Goal: Find specific page/section: Find specific page/section

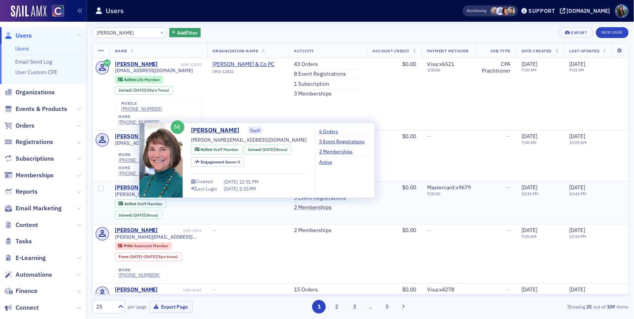
type input "[PERSON_NAME]"
click at [127, 184] on div "[PERSON_NAME]" at bounding box center [136, 187] width 43 height 7
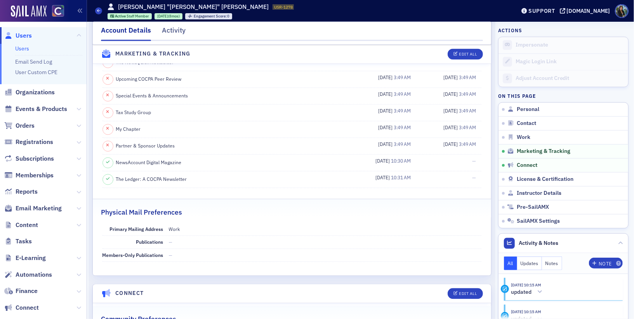
scroll to position [951, 0]
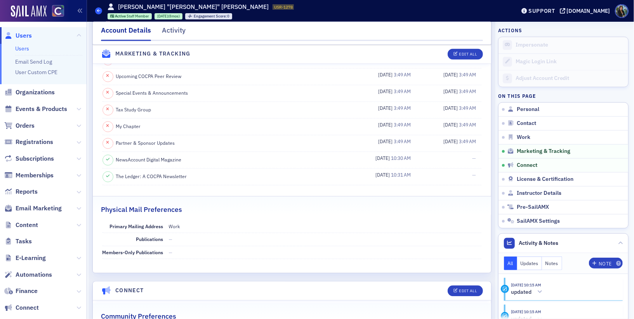
click at [98, 12] on icon at bounding box center [98, 10] width 3 height 3
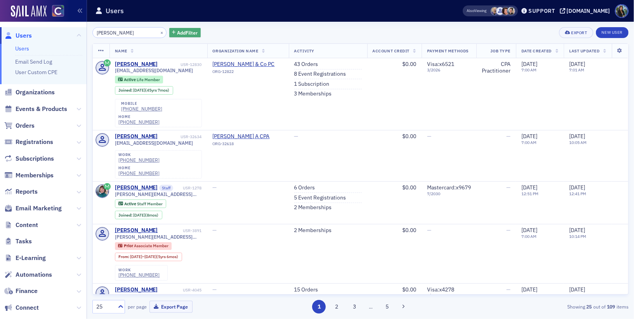
click at [177, 33] on span "Add Filter" at bounding box center [187, 32] width 21 height 7
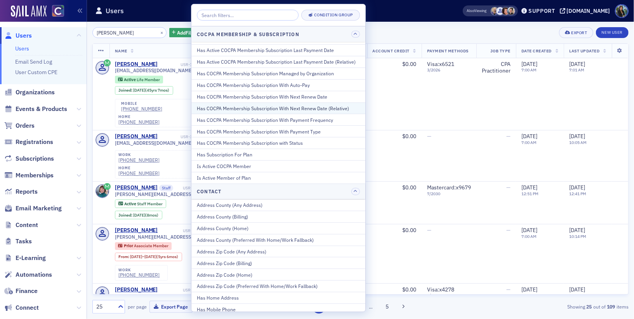
scroll to position [94, 0]
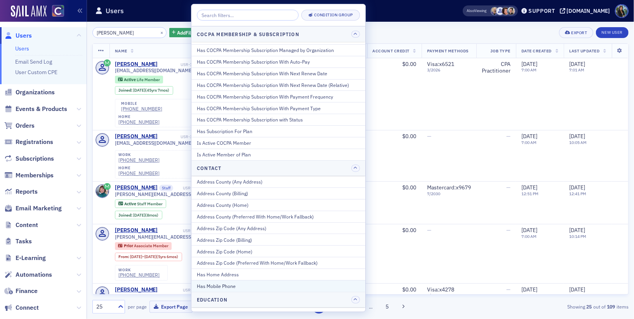
click at [219, 283] on div "Has Mobile Phone" at bounding box center [278, 286] width 163 height 7
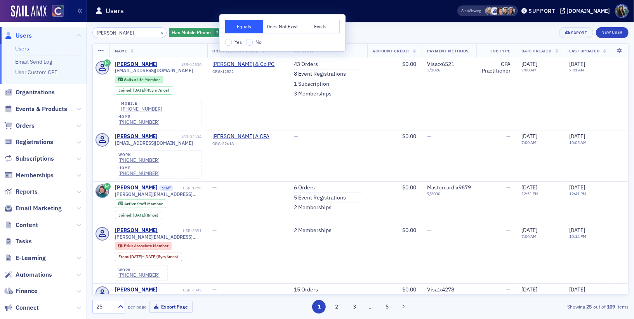
click at [313, 23] on button "Exists" at bounding box center [320, 27] width 38 height 14
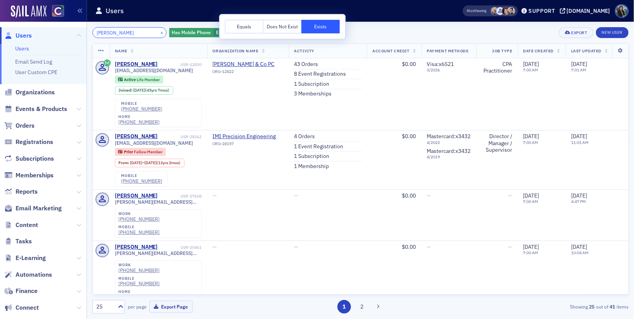
click at [118, 33] on input "[PERSON_NAME]" at bounding box center [129, 32] width 74 height 11
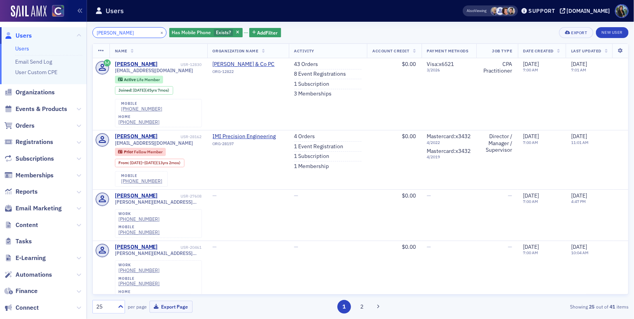
paste input "[PHONE_NUMBER]"
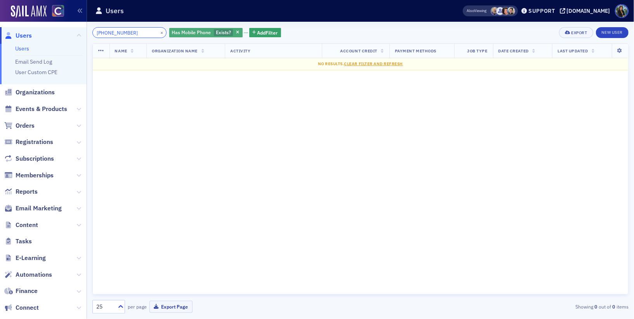
type input "[PHONE_NUMBER]"
click at [189, 32] on span "Has Mobile Phone" at bounding box center [191, 32] width 39 height 6
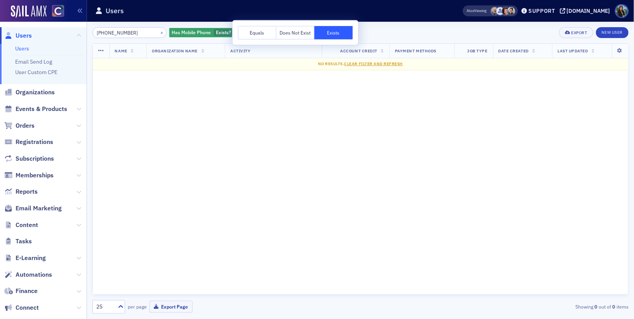
click at [251, 31] on button "Equals" at bounding box center [257, 33] width 38 height 14
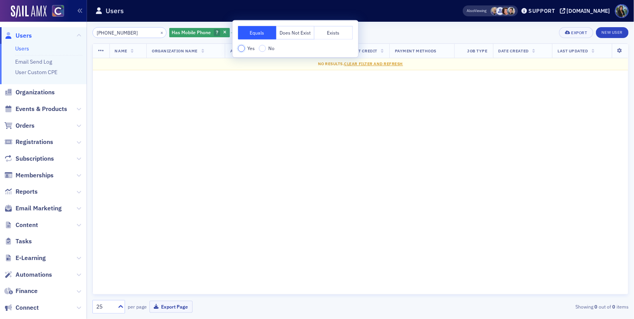
click at [241, 49] on input "Yes" at bounding box center [241, 48] width 7 height 7
